Goal: Find specific page/section: Find specific page/section

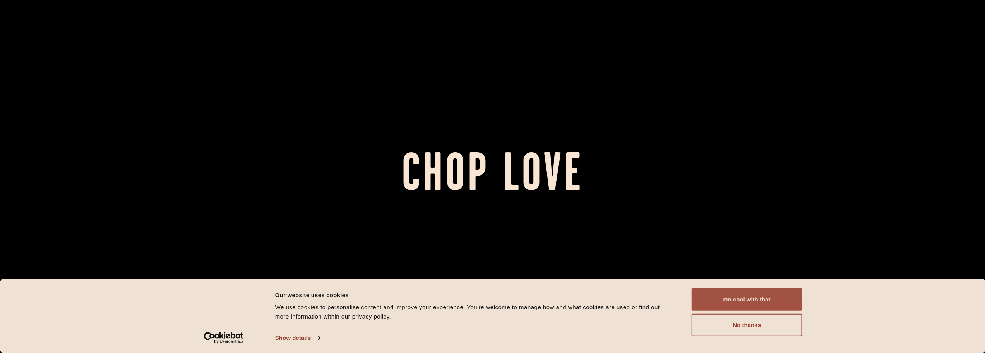
click at [743, 295] on button "I'm cool with that" at bounding box center [746, 299] width 111 height 22
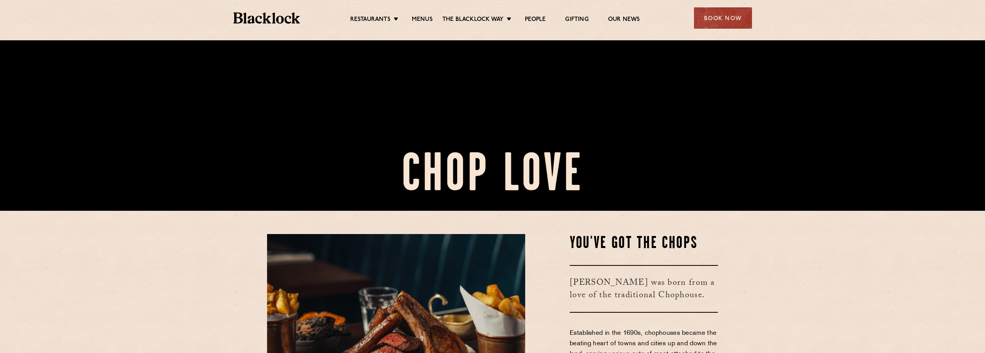
scroll to position [284, 0]
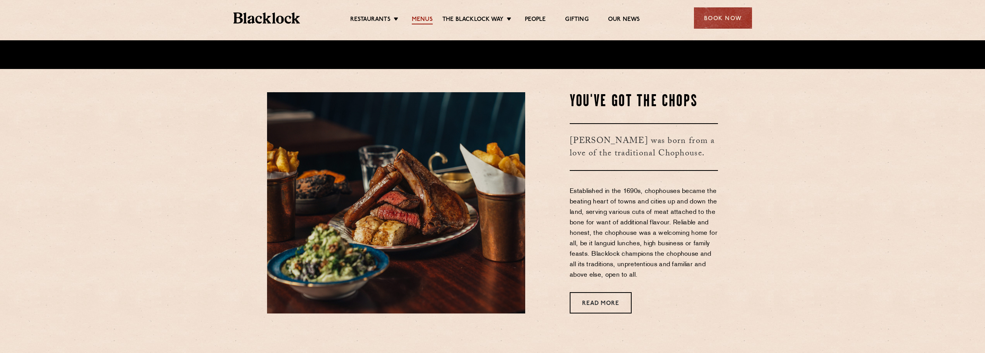
click at [423, 18] on link "Menus" at bounding box center [422, 20] width 21 height 9
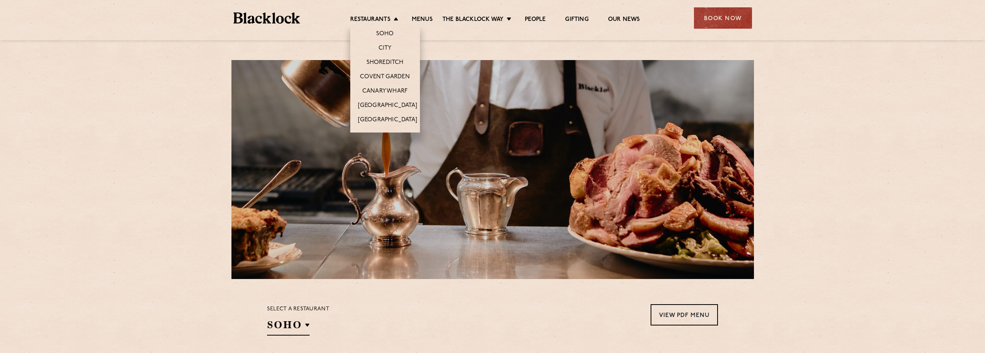
click at [393, 17] on li "Restaurants Soho City Shoreditch Covent Garden Canary Wharf Manchester Birmingh…" at bounding box center [376, 20] width 52 height 9
click at [390, 33] on link "Soho" at bounding box center [385, 34] width 18 height 9
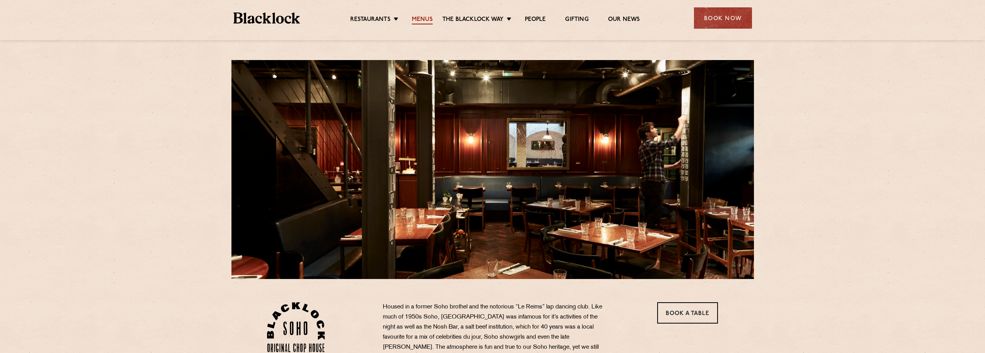
click at [426, 17] on link "Menus" at bounding box center [422, 20] width 21 height 9
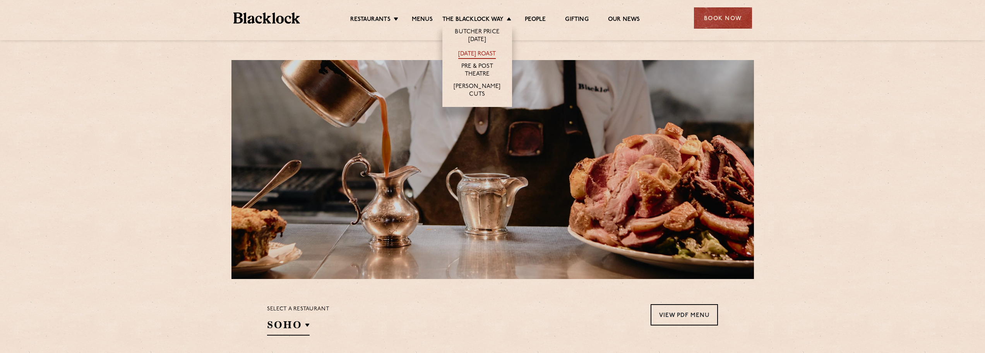
click at [489, 51] on link "[DATE] Roast" at bounding box center [477, 54] width 38 height 9
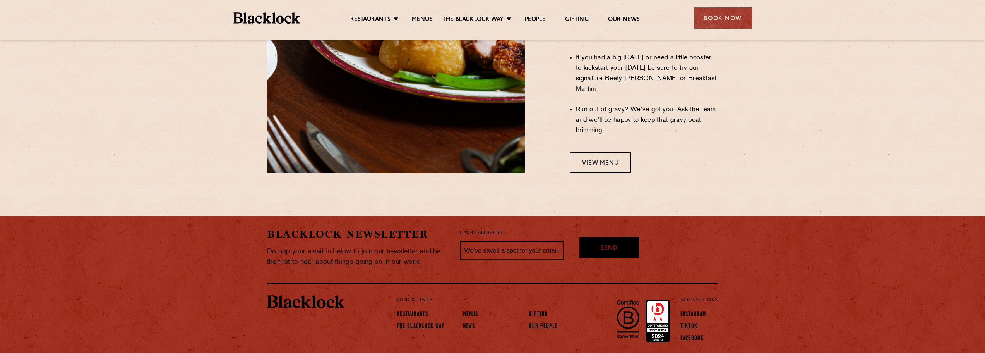
scroll to position [710, 0]
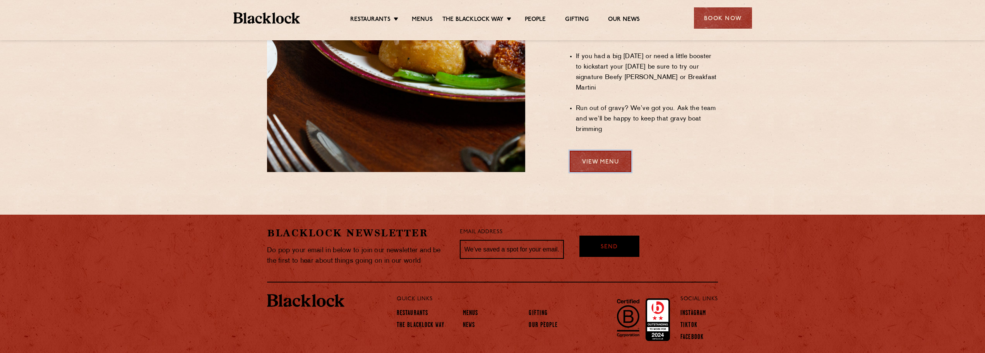
click at [621, 151] on link "View Menu" at bounding box center [601, 161] width 62 height 21
